Goal: Feedback & Contribution: Contribute content

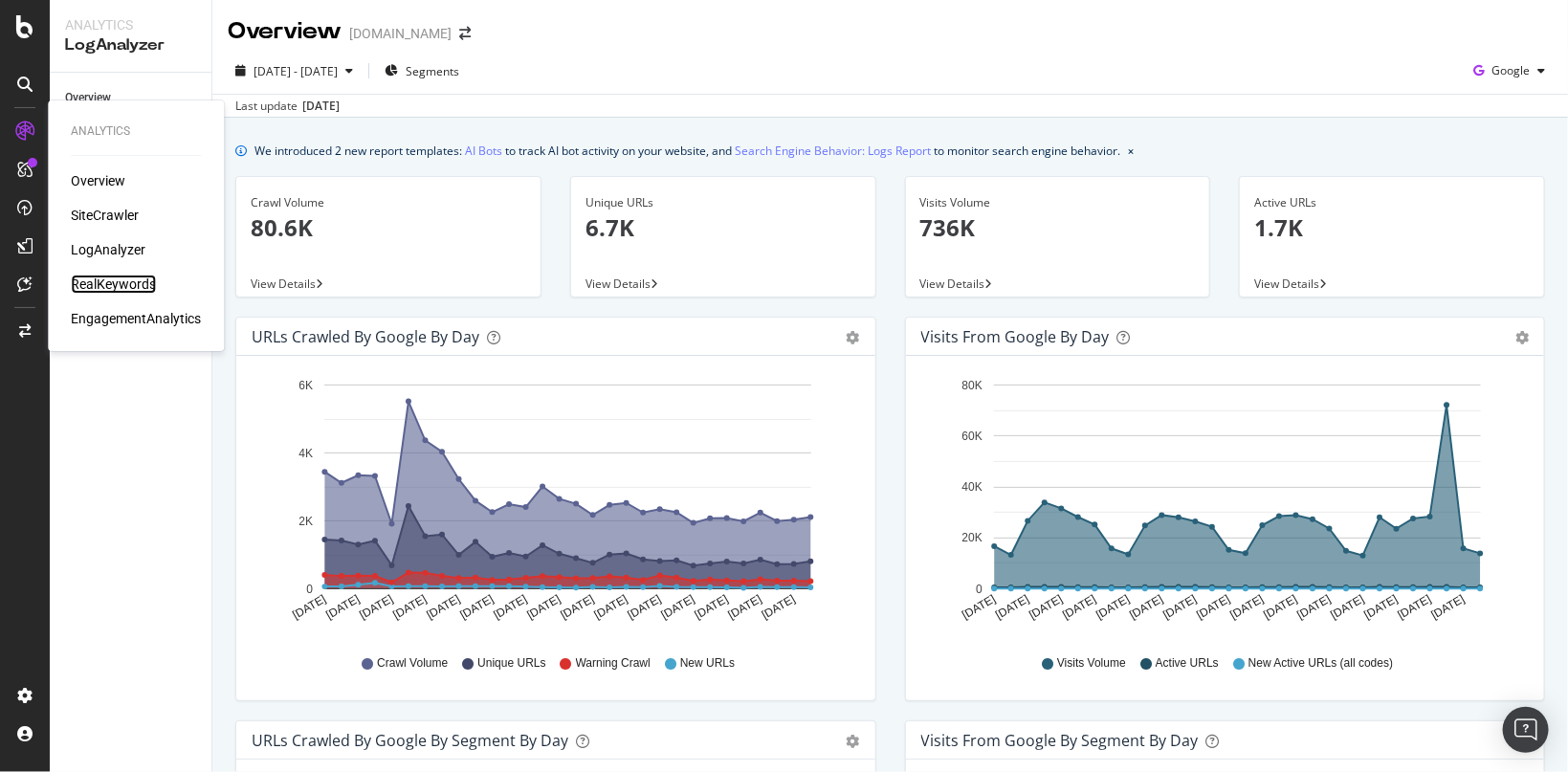
click at [100, 285] on div "RealKeywords" at bounding box center [113, 284] width 85 height 20
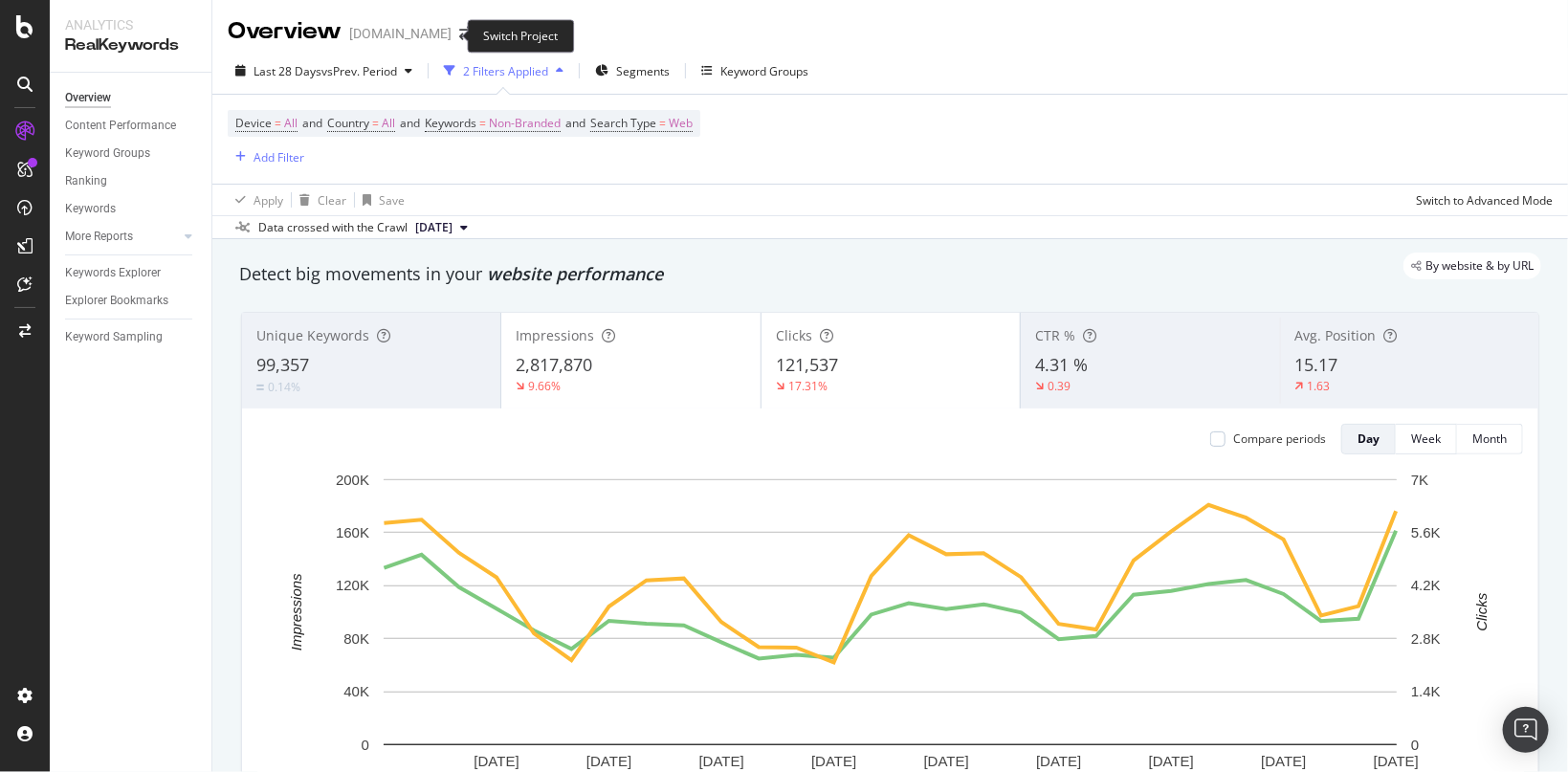
click at [452, 36] on span at bounding box center [465, 33] width 26 height 14
click at [459, 36] on icon "arrow-right-arrow-left" at bounding box center [465, 33] width 12 height 14
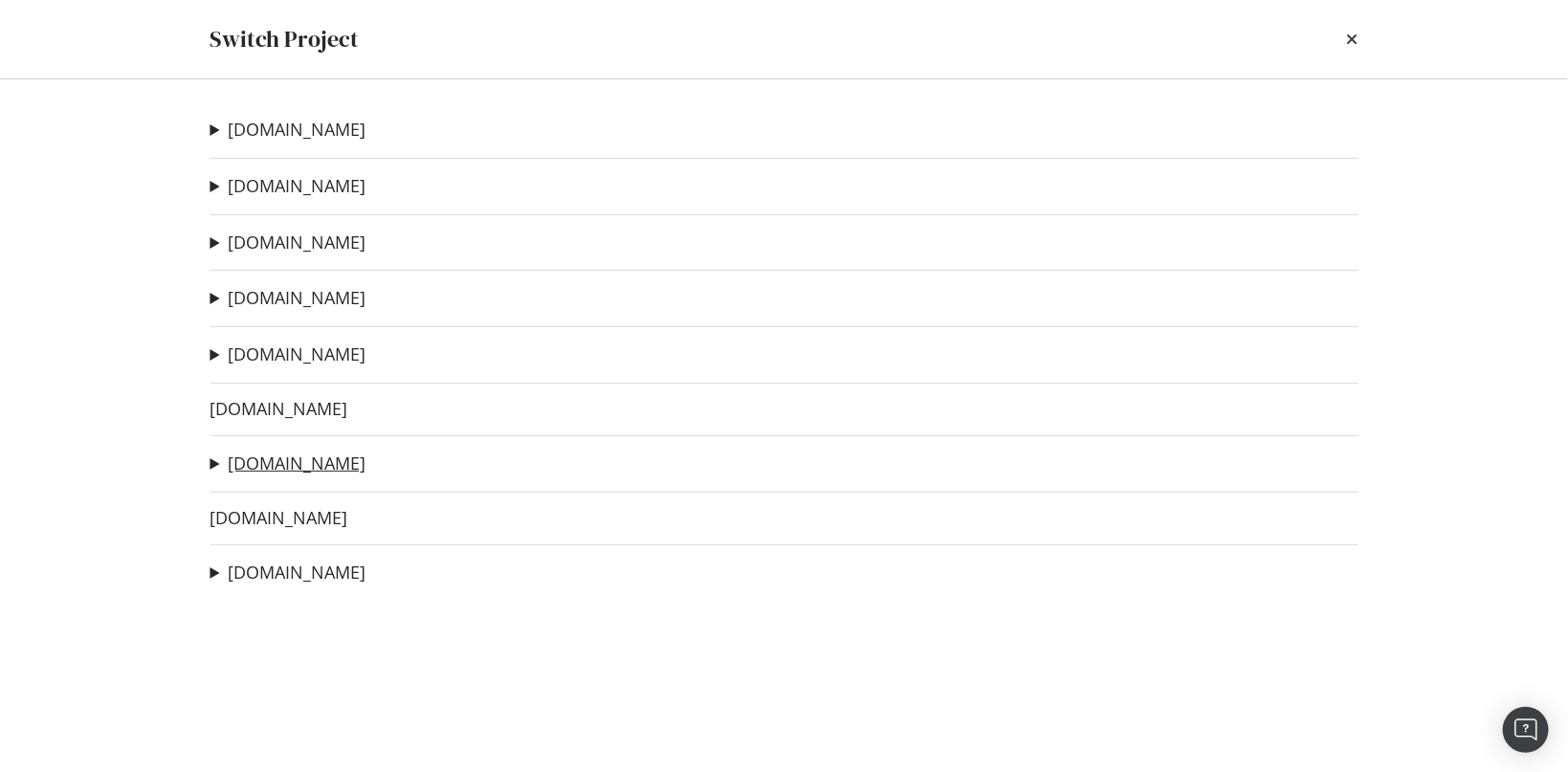
click at [264, 455] on link "[DOMAIN_NAME]" at bounding box center [297, 464] width 138 height 20
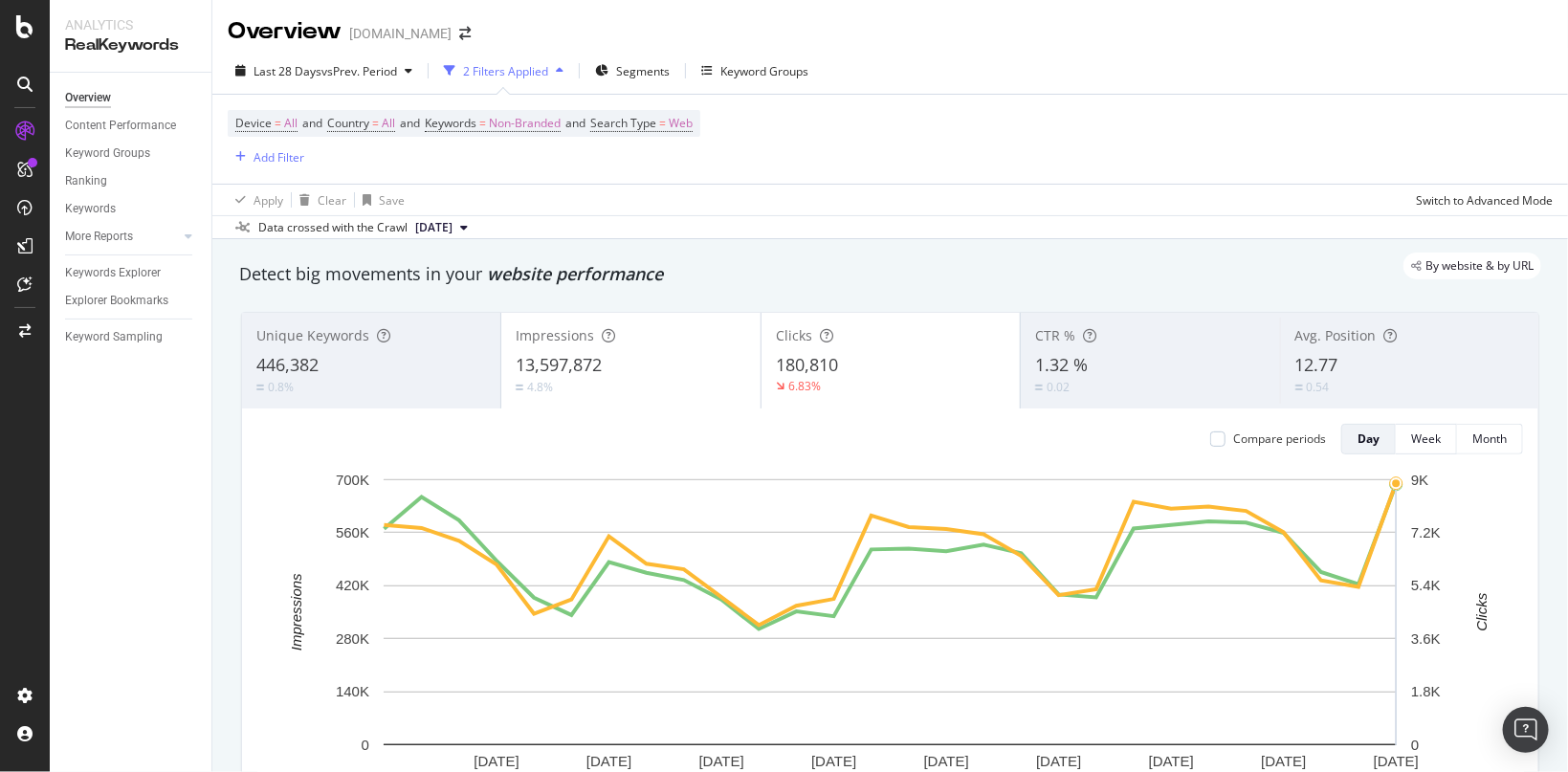
scroll to position [289, 0]
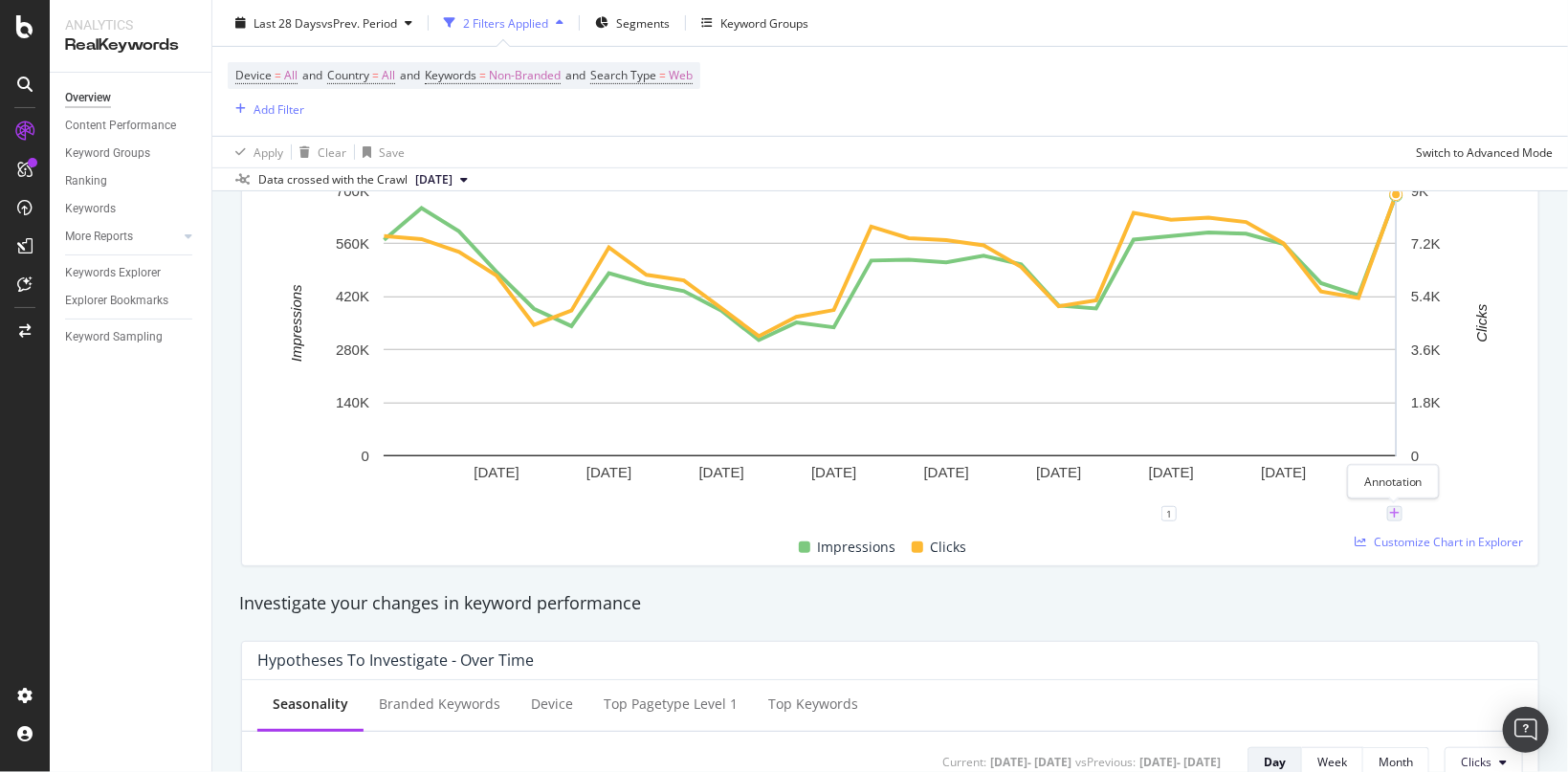
click at [1395, 510] on icon "plus" at bounding box center [1394, 513] width 11 height 12
click at [1406, 419] on textarea at bounding box center [1394, 398] width 170 height 60
paste textarea "Modifica area "vantaggi" in HP Segugio Tariffe"
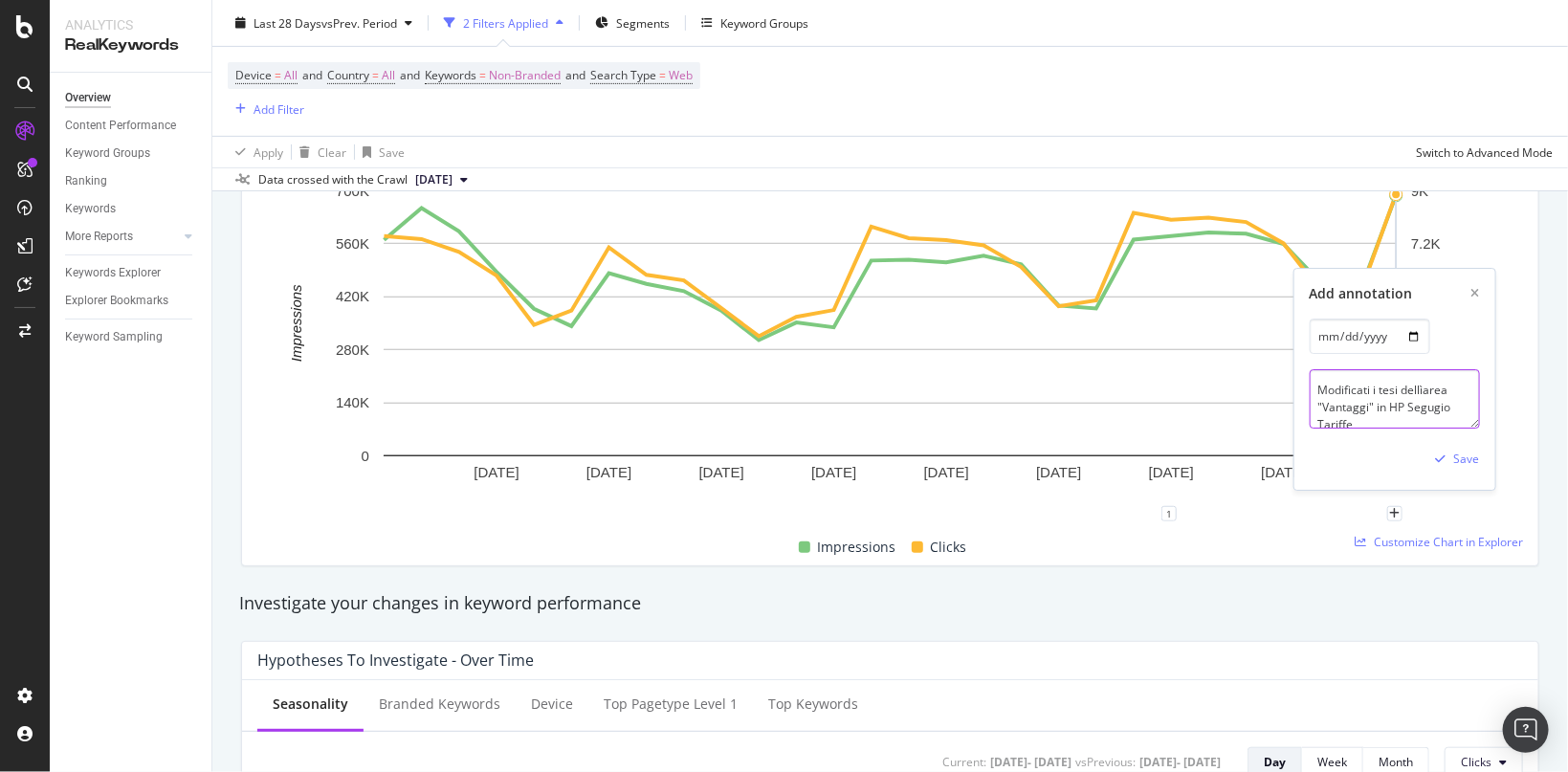
scroll to position [6, 0]
paste textarea "TS-2813"
type textarea "Modificati i tesi dellìarea "Vantaggi" in HP Segugio Tariffe (TS-2813)."
click at [1466, 460] on div "Save" at bounding box center [1466, 460] width 25 height 17
